Goal: Transaction & Acquisition: Purchase product/service

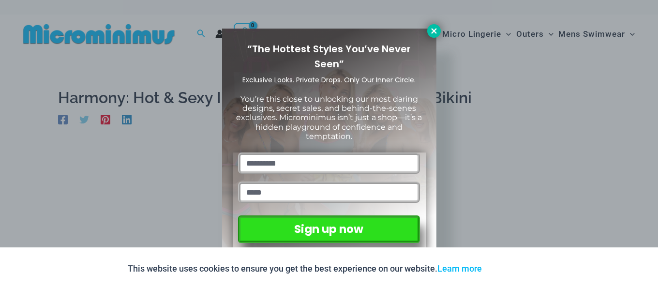
click at [428, 32] on button at bounding box center [434, 31] width 14 height 14
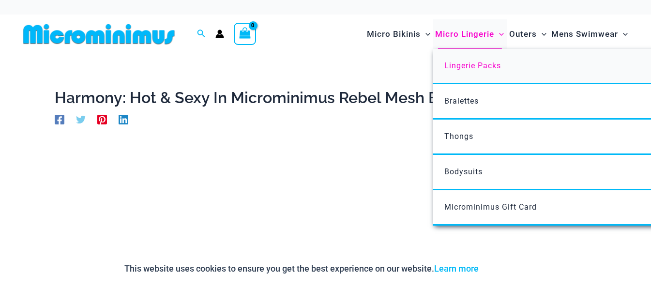
click at [439, 68] on link "Lingerie Packs" at bounding box center [577, 66] width 288 height 35
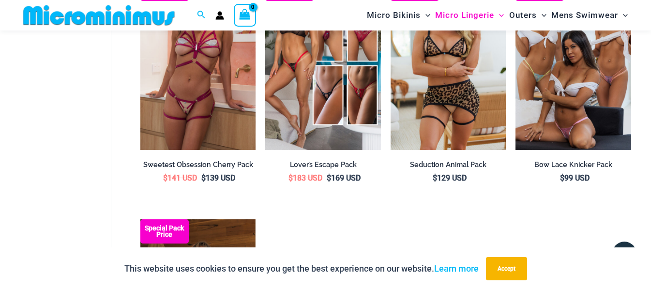
scroll to position [958, 0]
